Goal: Navigation & Orientation: Find specific page/section

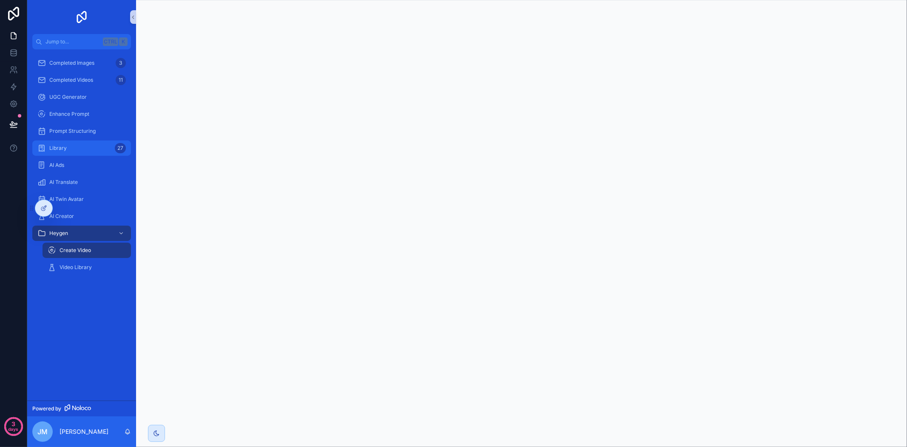
click at [60, 142] on div "Library 27" at bounding box center [81, 148] width 88 height 14
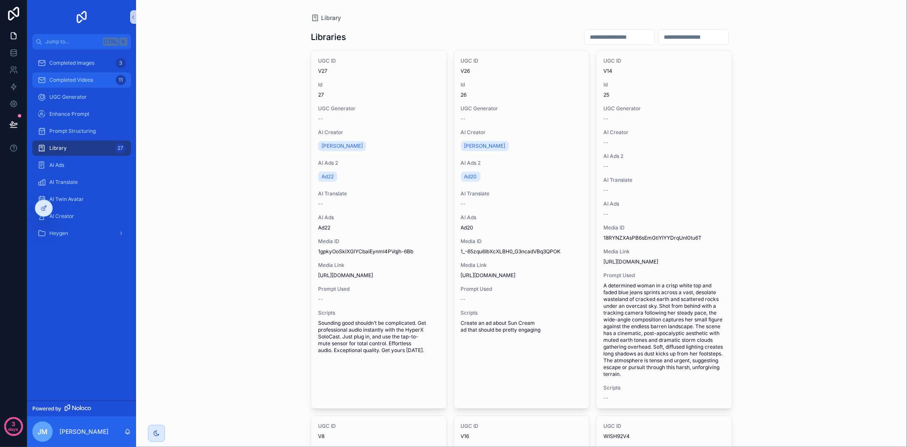
click at [103, 80] on div "Completed Videos 11" at bounding box center [81, 80] width 88 height 14
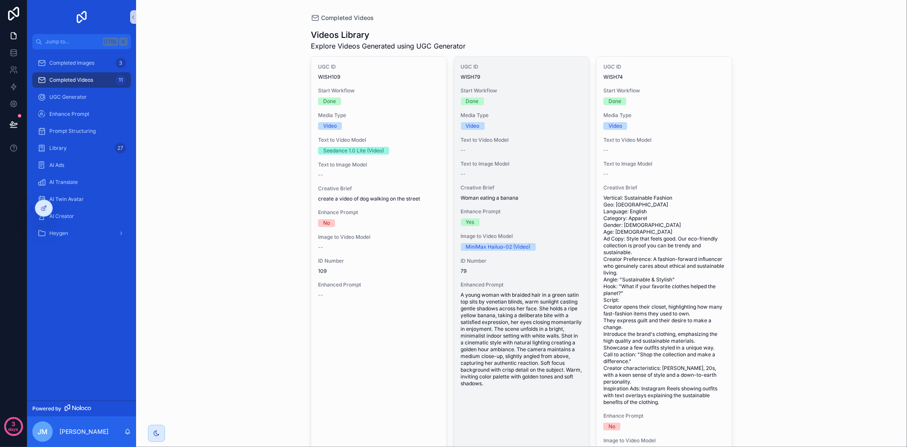
click at [503, 138] on span "Text to Video Model" at bounding box center [522, 140] width 122 height 7
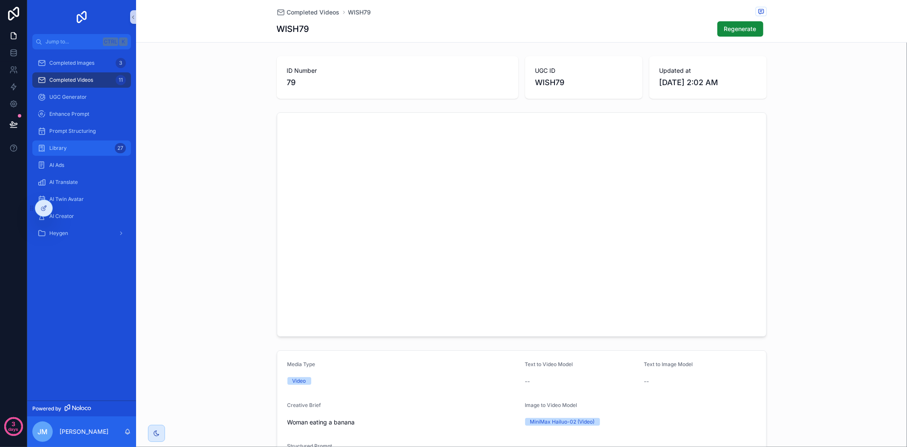
click at [103, 151] on div "Library 27" at bounding box center [81, 148] width 88 height 14
